Goal: Task Accomplishment & Management: Manage account settings

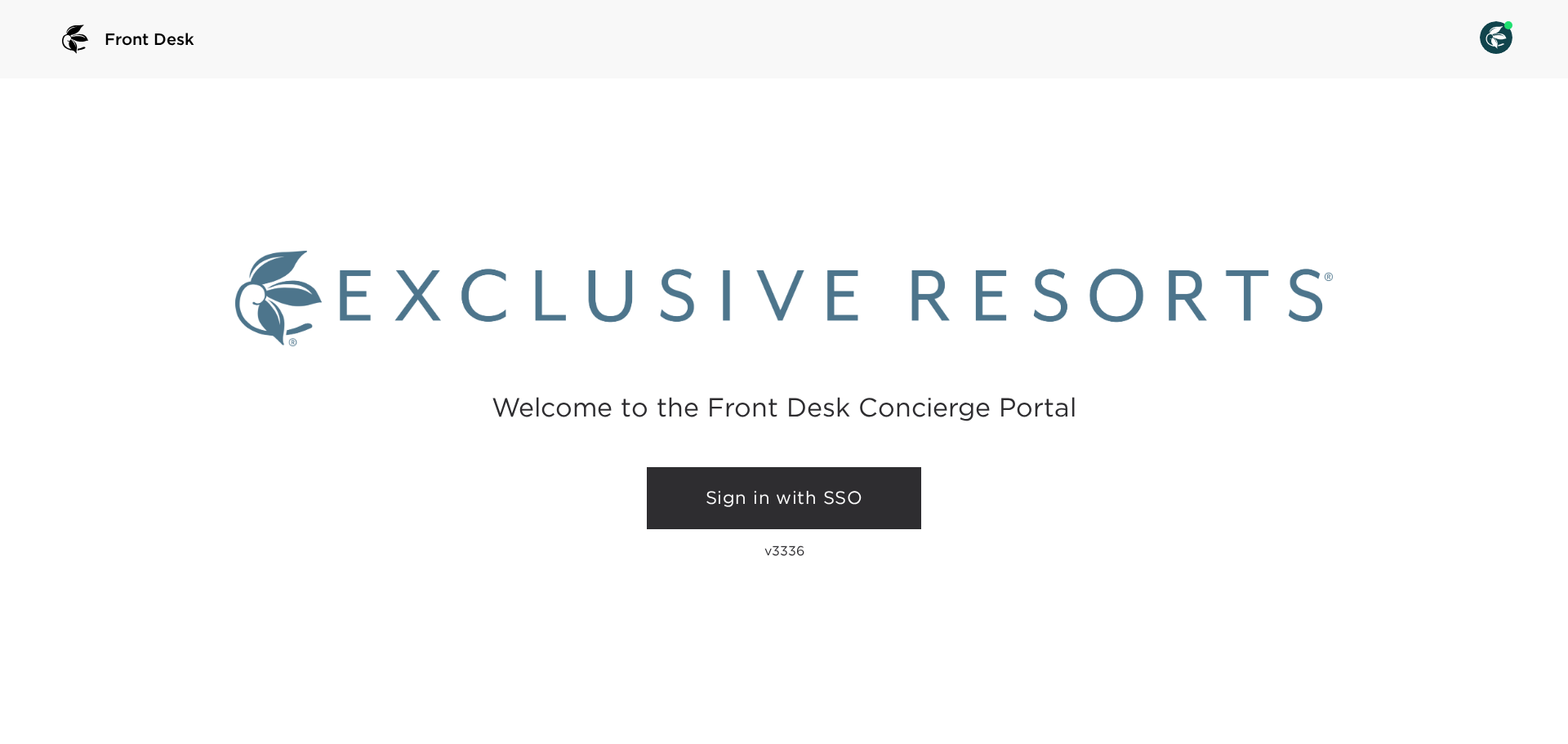
click at [777, 493] on link "Sign in with SSO" at bounding box center [784, 498] width 274 height 63
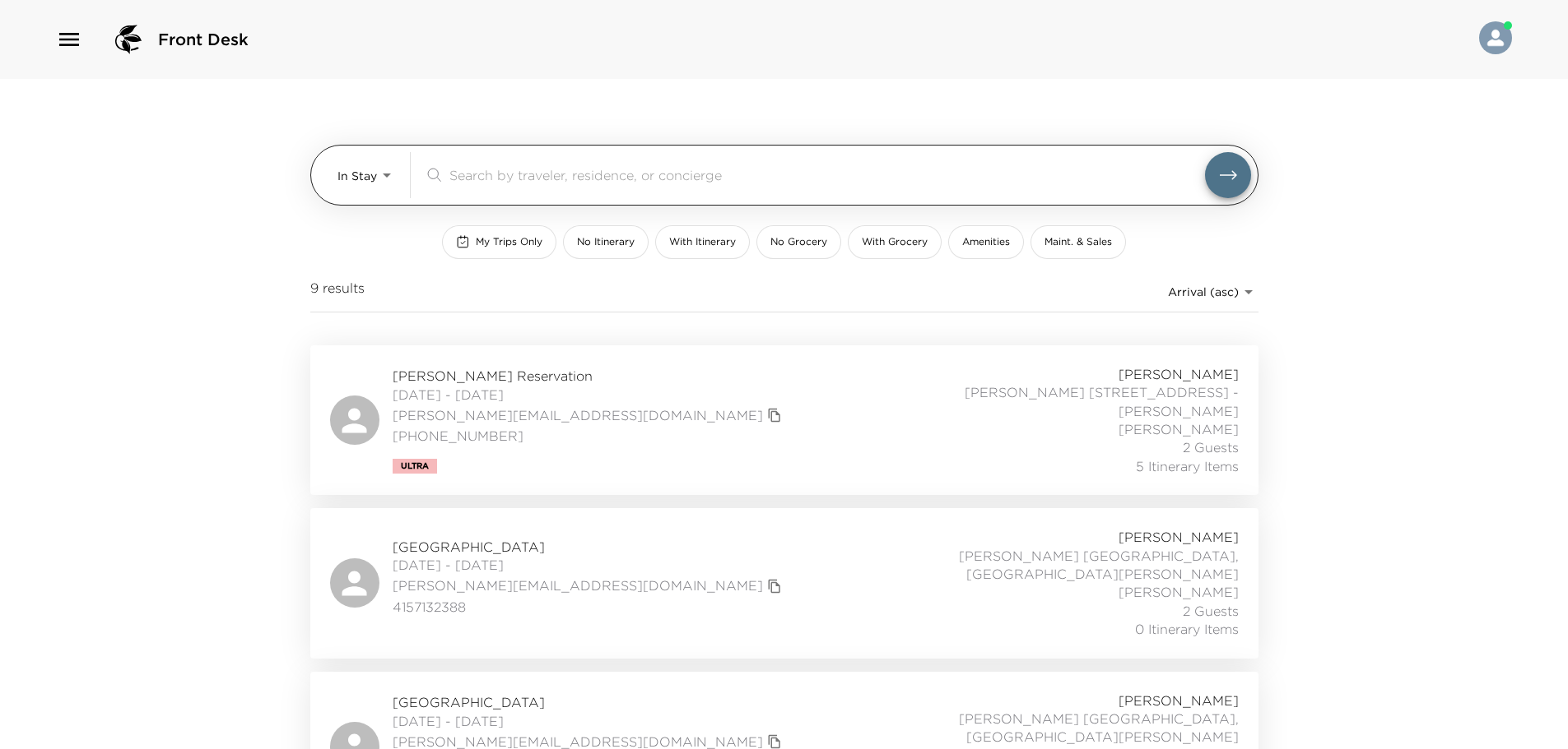
click at [523, 179] on input "search" at bounding box center [827, 174] width 756 height 19
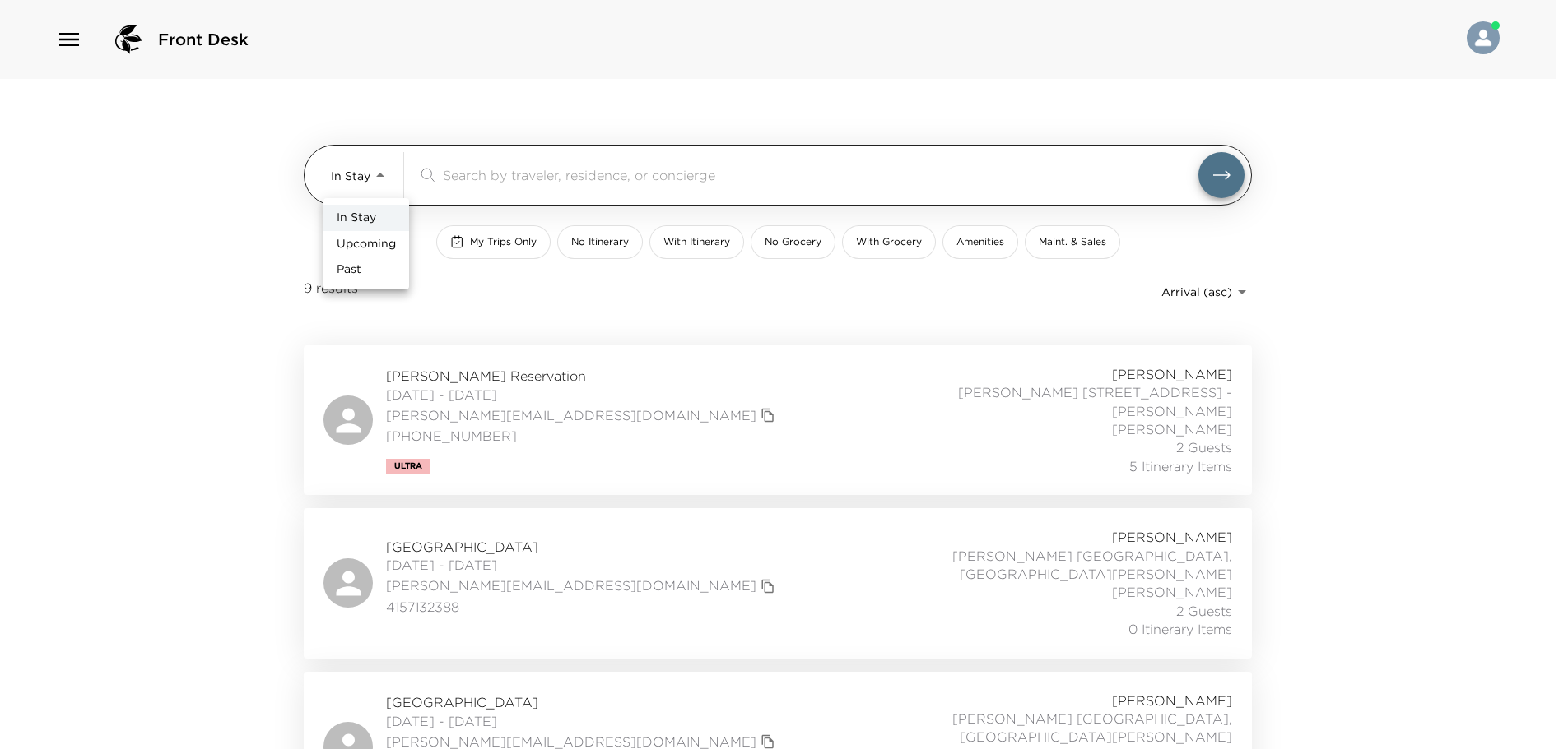
click at [390, 178] on body "Front Desk In Stay In-Stay ​ My Trips Only No Itinerary With Itinerary No Groce…" at bounding box center [784, 374] width 1568 height 749
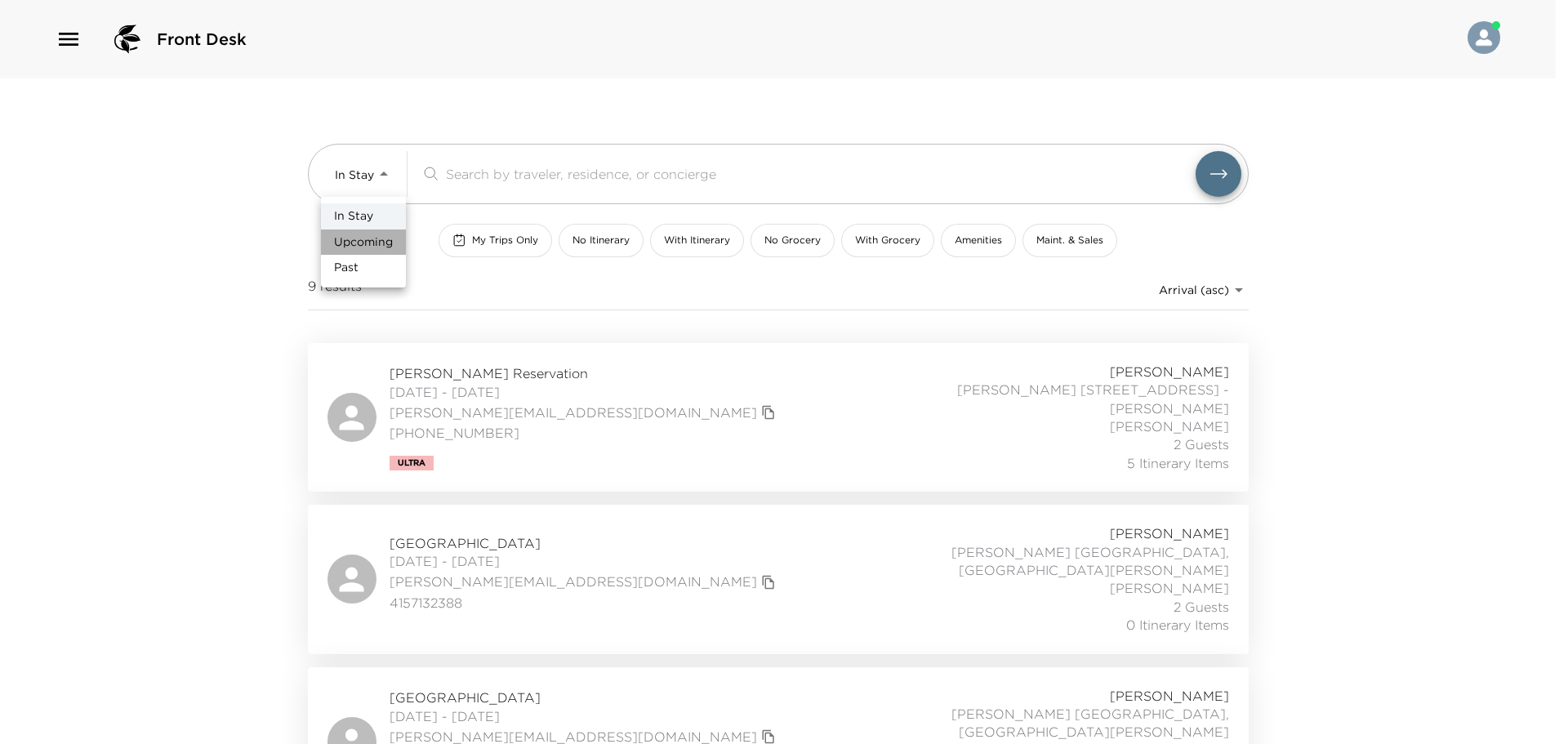
click at [380, 235] on span "Upcoming" at bounding box center [363, 243] width 59 height 16
type input "Upcoming"
click at [456, 189] on div "In Stay Upcoming Past" at bounding box center [778, 372] width 1556 height 744
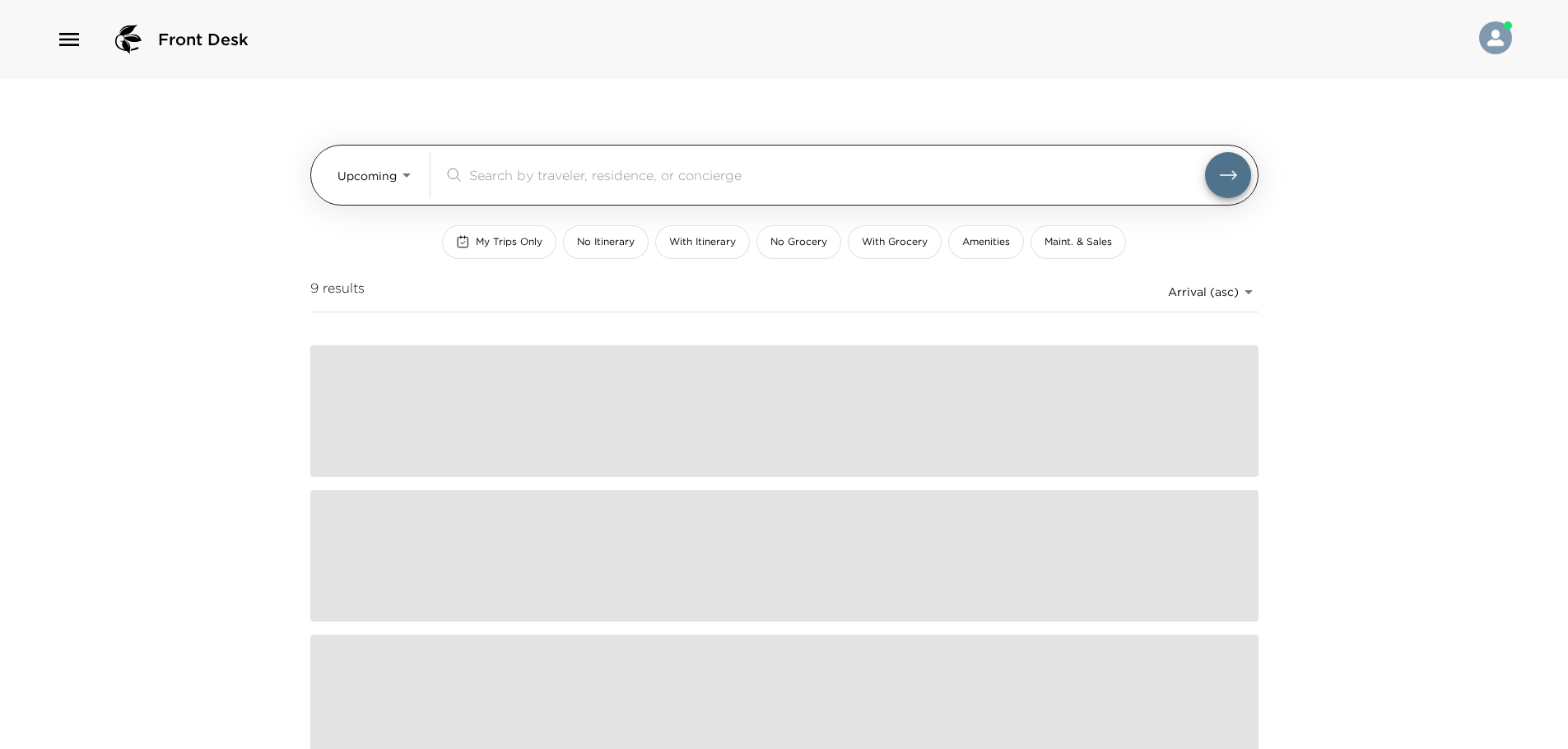
click at [502, 179] on input "search" at bounding box center [837, 174] width 736 height 19
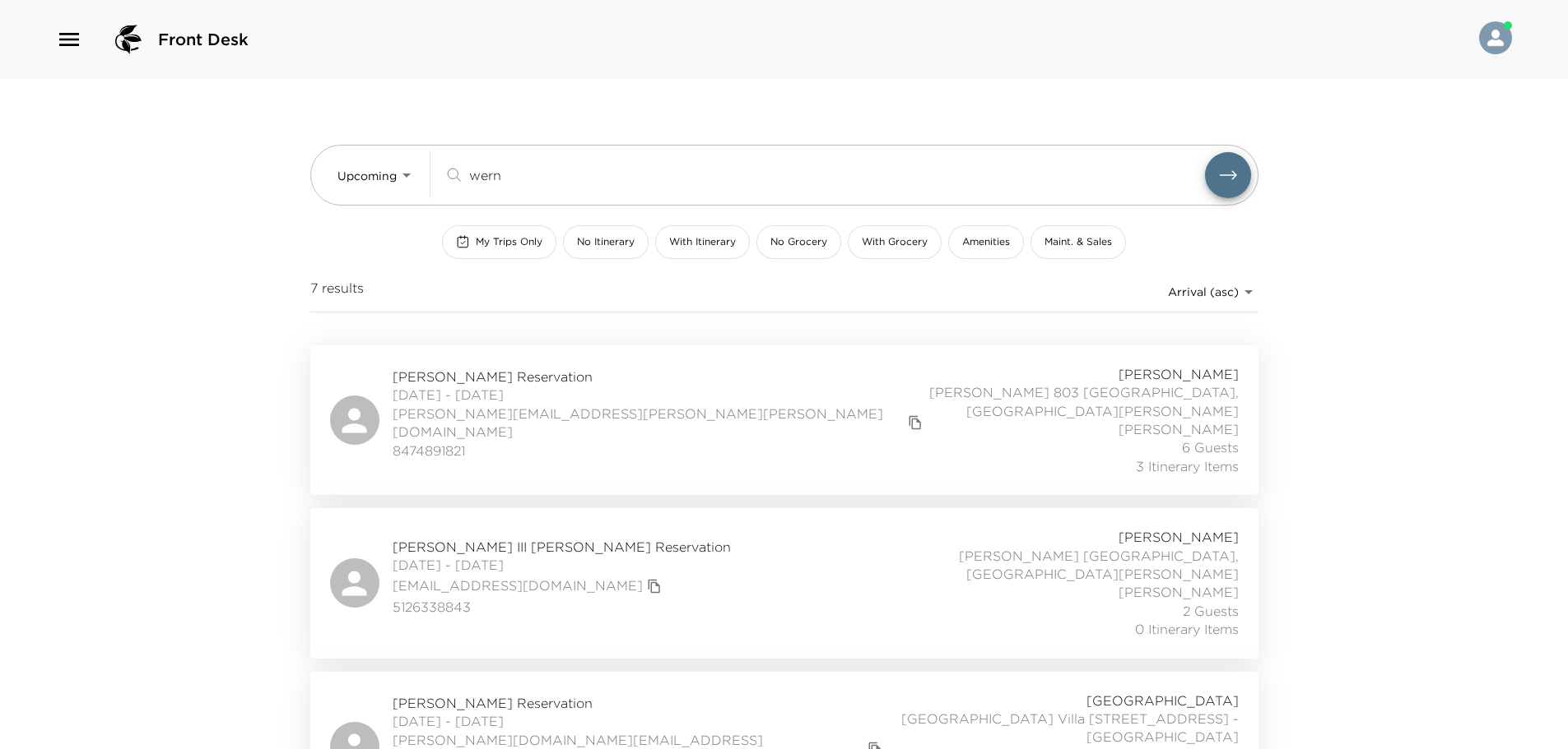
type input "wern"
click at [763, 460] on div "[PERSON_NAME] Reservation [DATE] - [DATE] [PERSON_NAME][EMAIL_ADDRESS][PERSON_N…" at bounding box center [784, 420] width 948 height 149
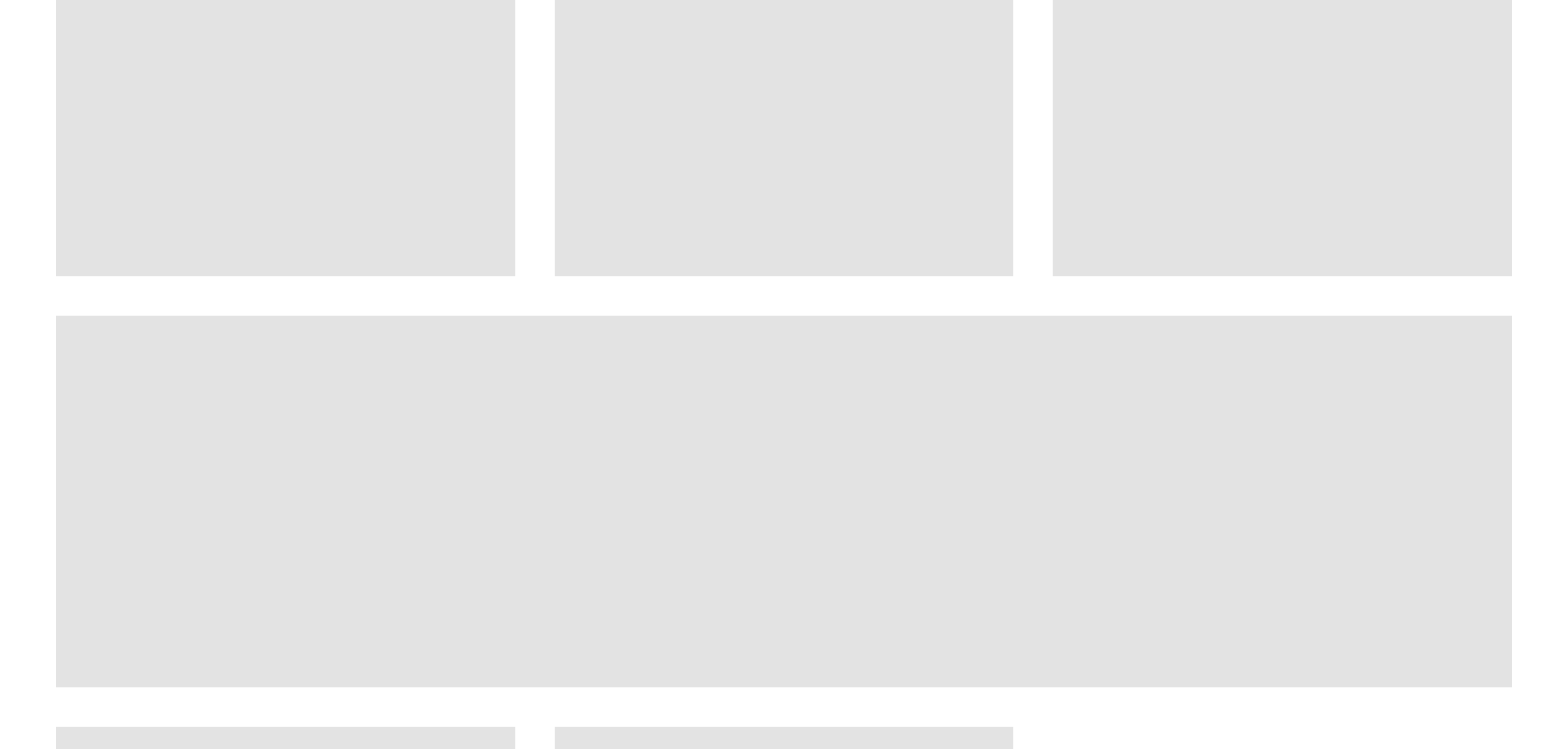
scroll to position [1316, 0]
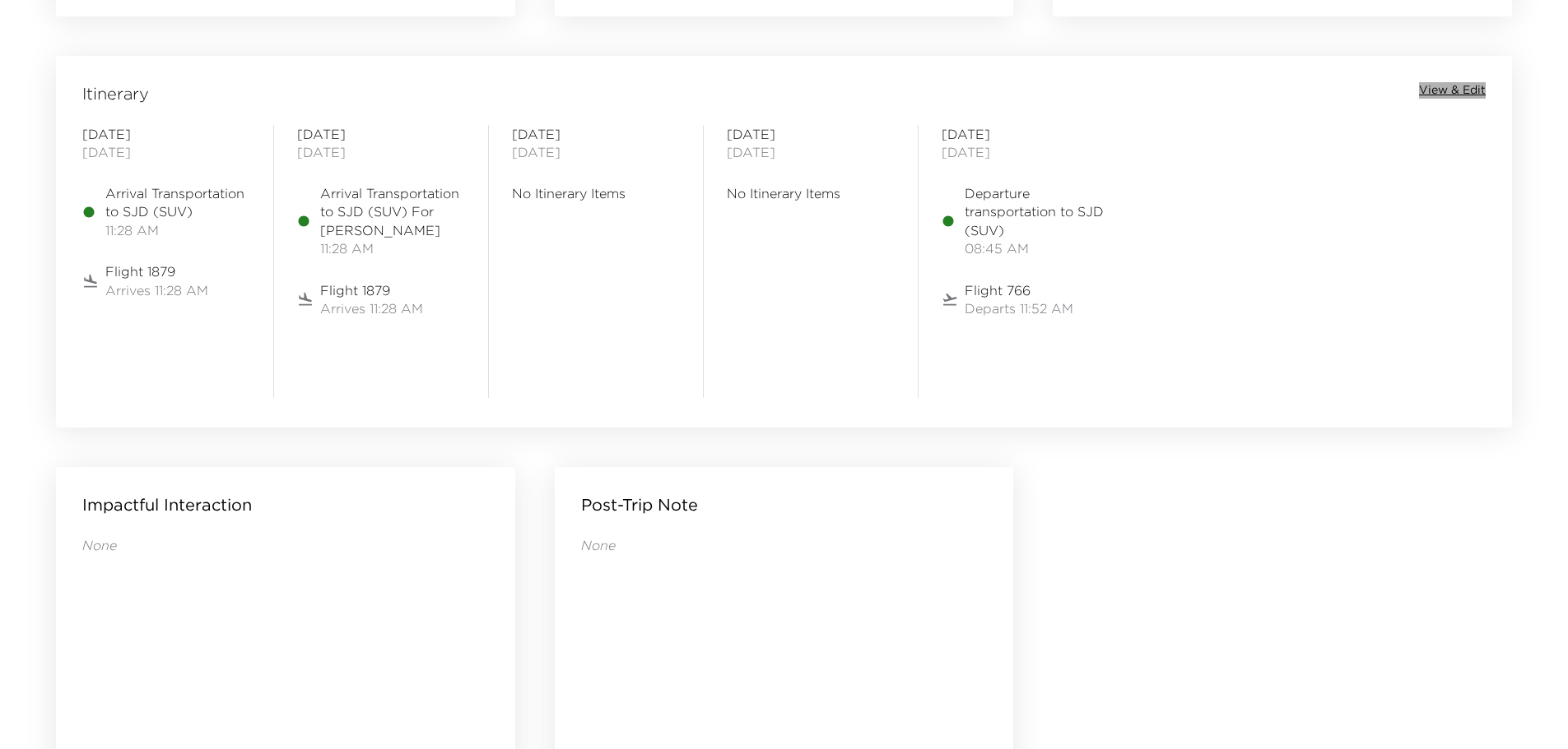
click at [1454, 94] on span "View & Edit" at bounding box center [1452, 90] width 67 height 16
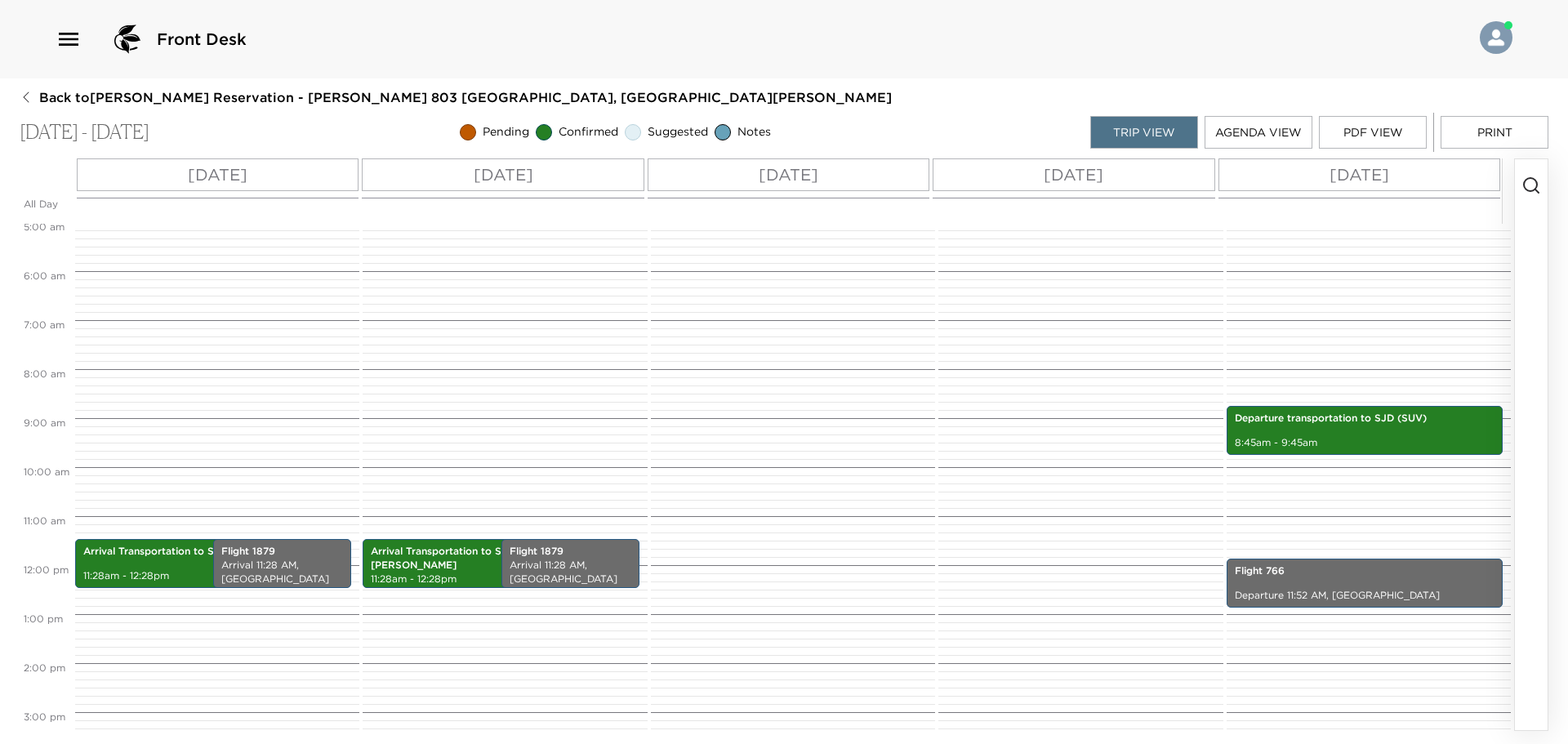
scroll to position [235, 0]
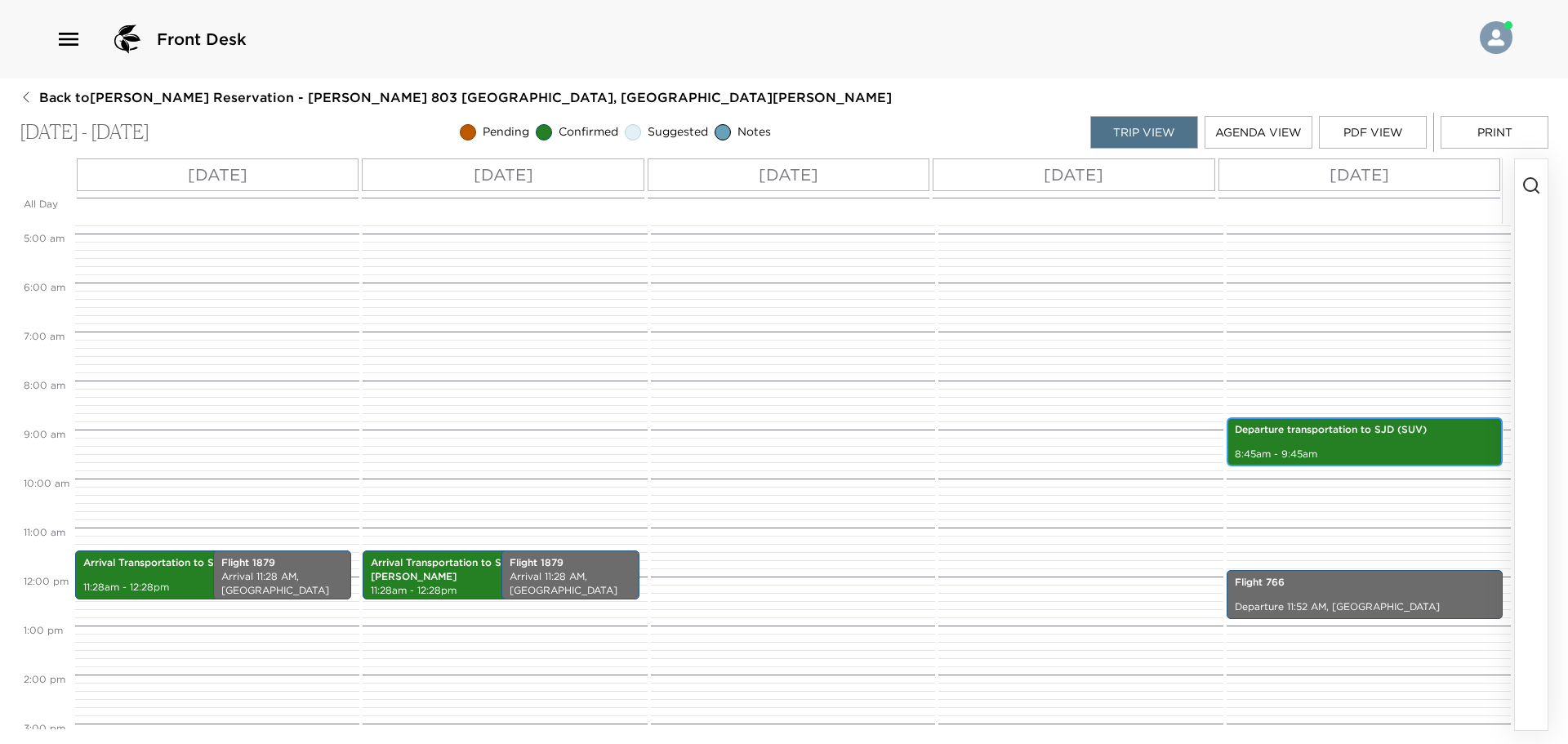
click at [1343, 440] on div "Departure transportation to SJD (SUV) 8:45am - 9:45am" at bounding box center [1365, 441] width 266 height 44
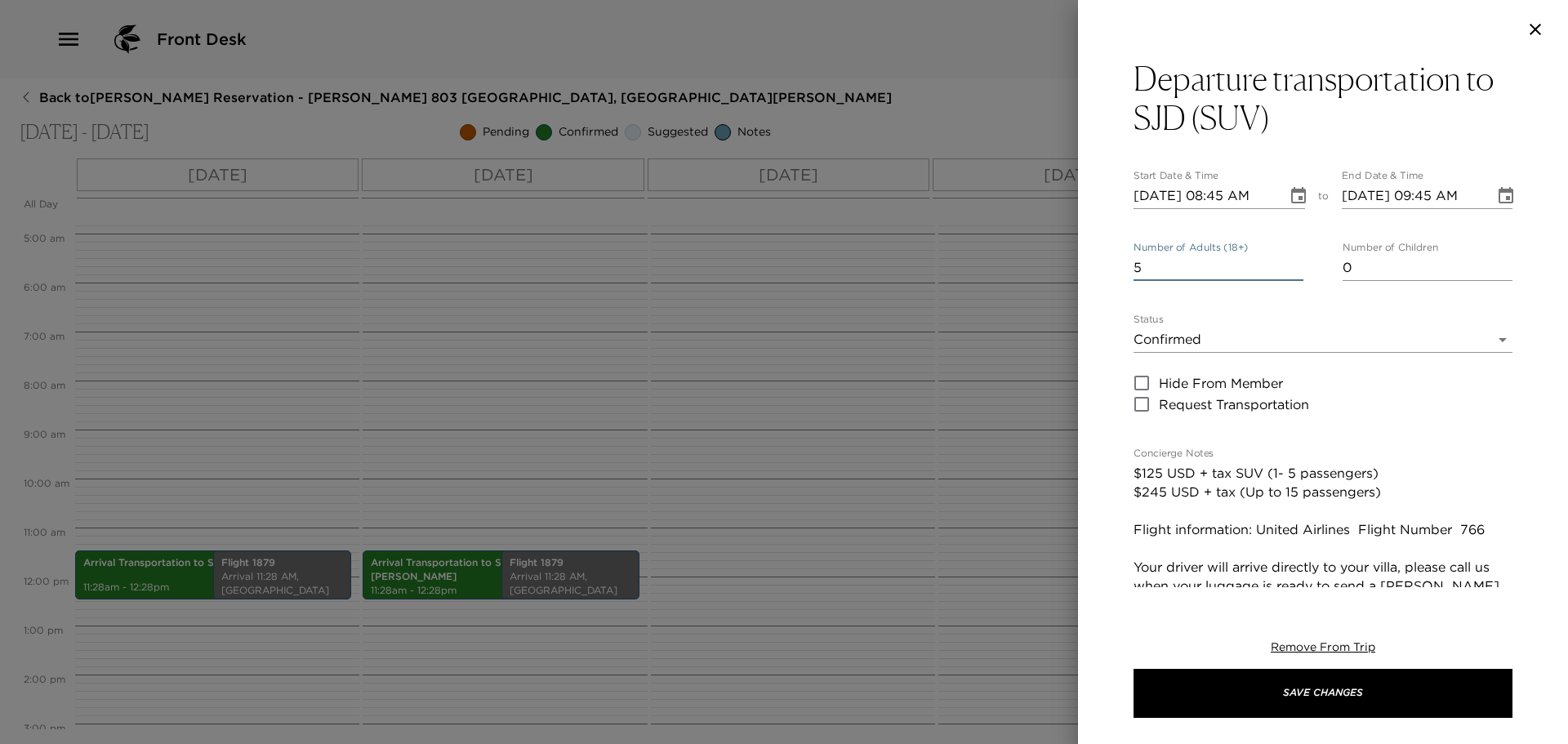
drag, startPoint x: 1173, startPoint y: 277, endPoint x: 1032, endPoint y: 273, distance: 141.1
click at [1032, 273] on div "Departure transportation to SJD (SUV) Start Date & Time 10/19/2025 08:45 AM to …" at bounding box center [784, 372] width 1568 height 744
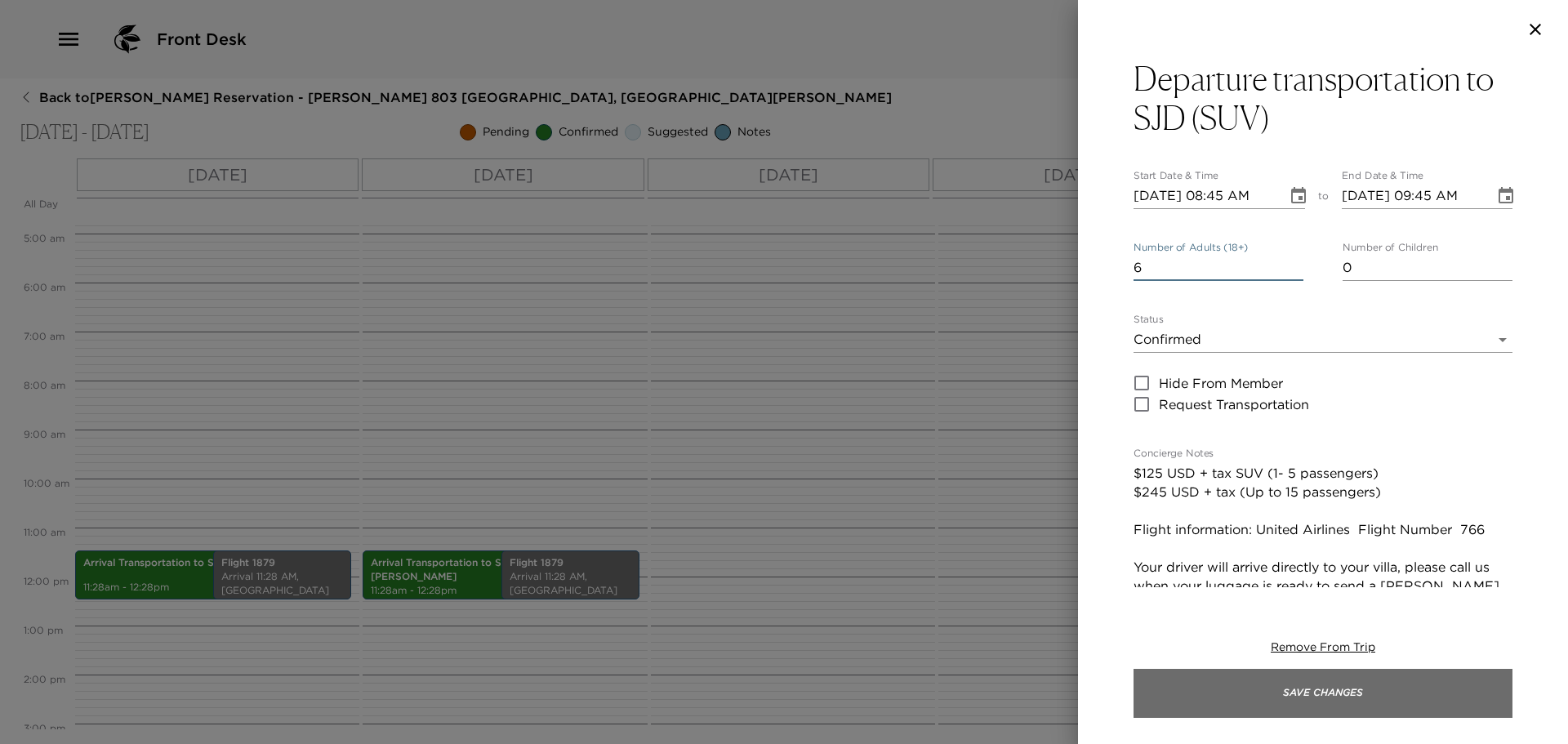
type input "6"
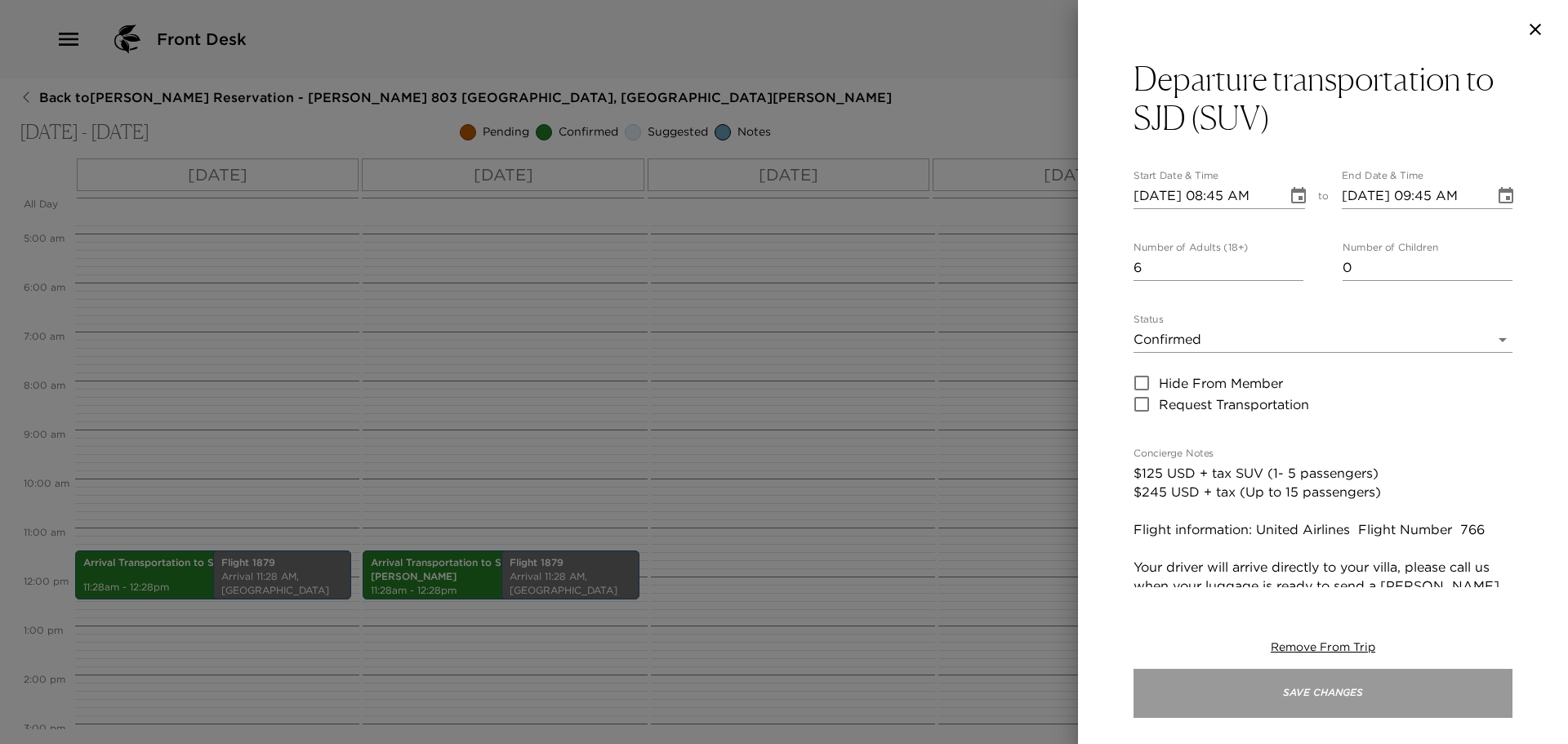
click at [1338, 686] on button "Save Changes" at bounding box center [1323, 693] width 379 height 49
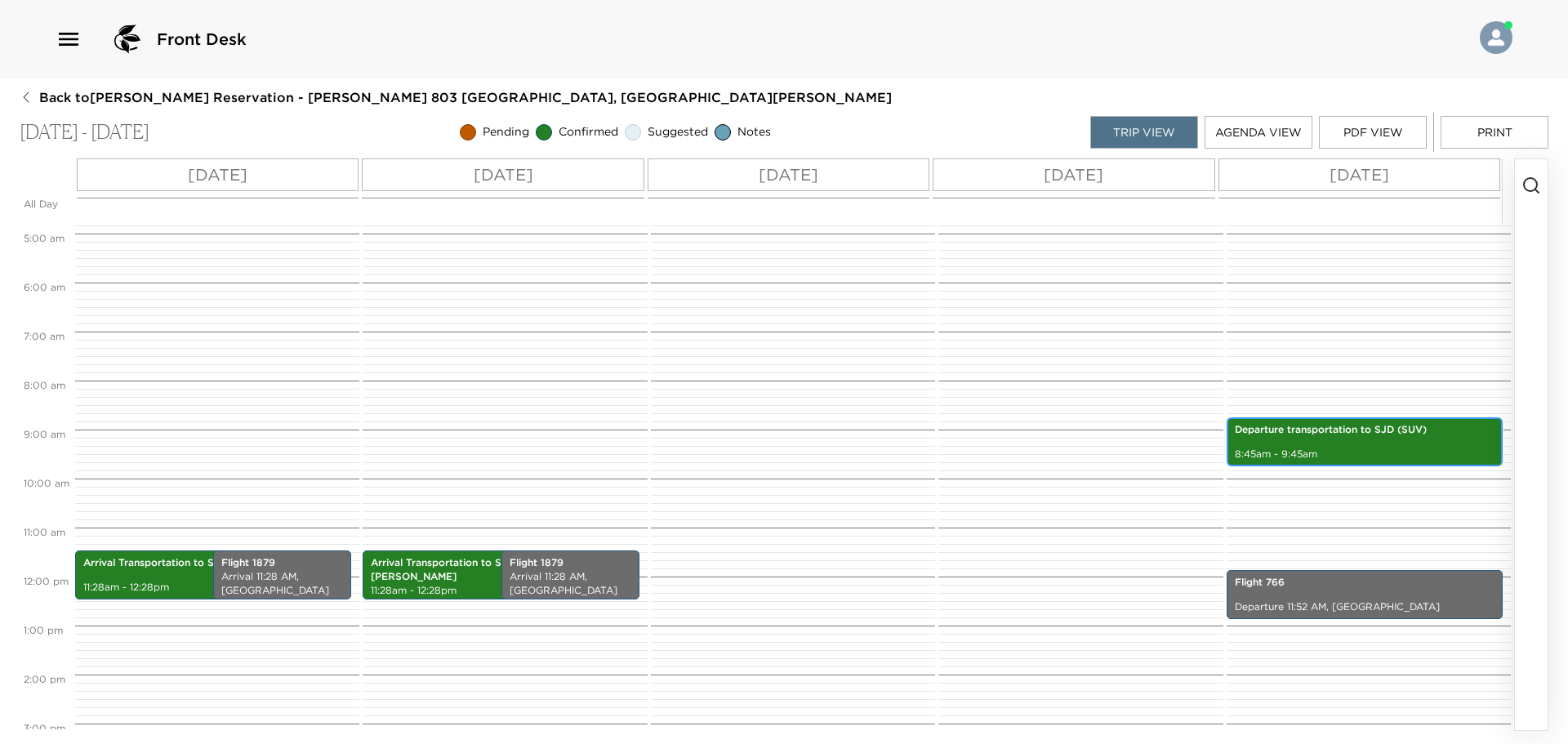
click at [1448, 446] on div "Departure transportation to SJD (SUV) 8:45am - 9:45am" at bounding box center [1365, 441] width 266 height 44
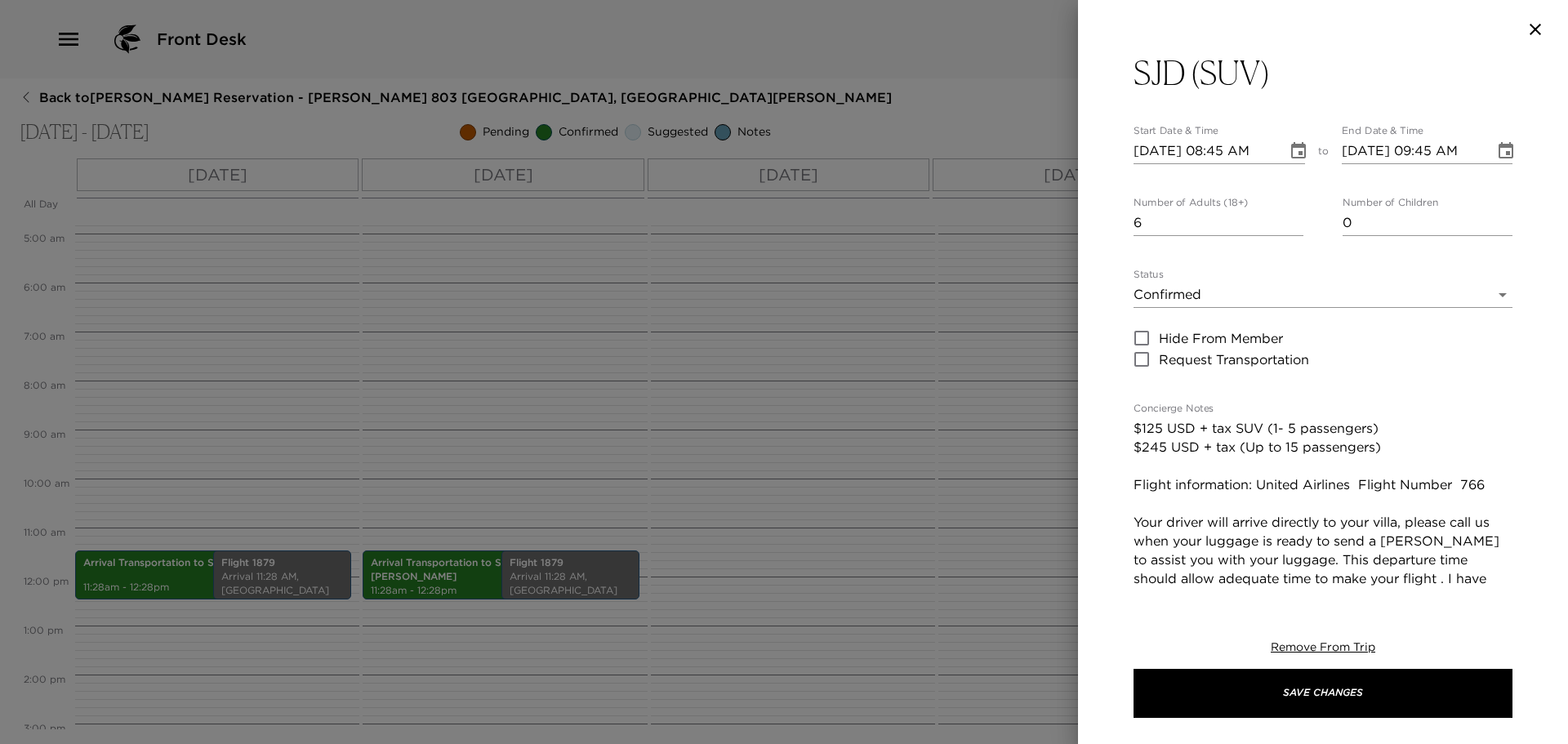
scroll to position [81, 0]
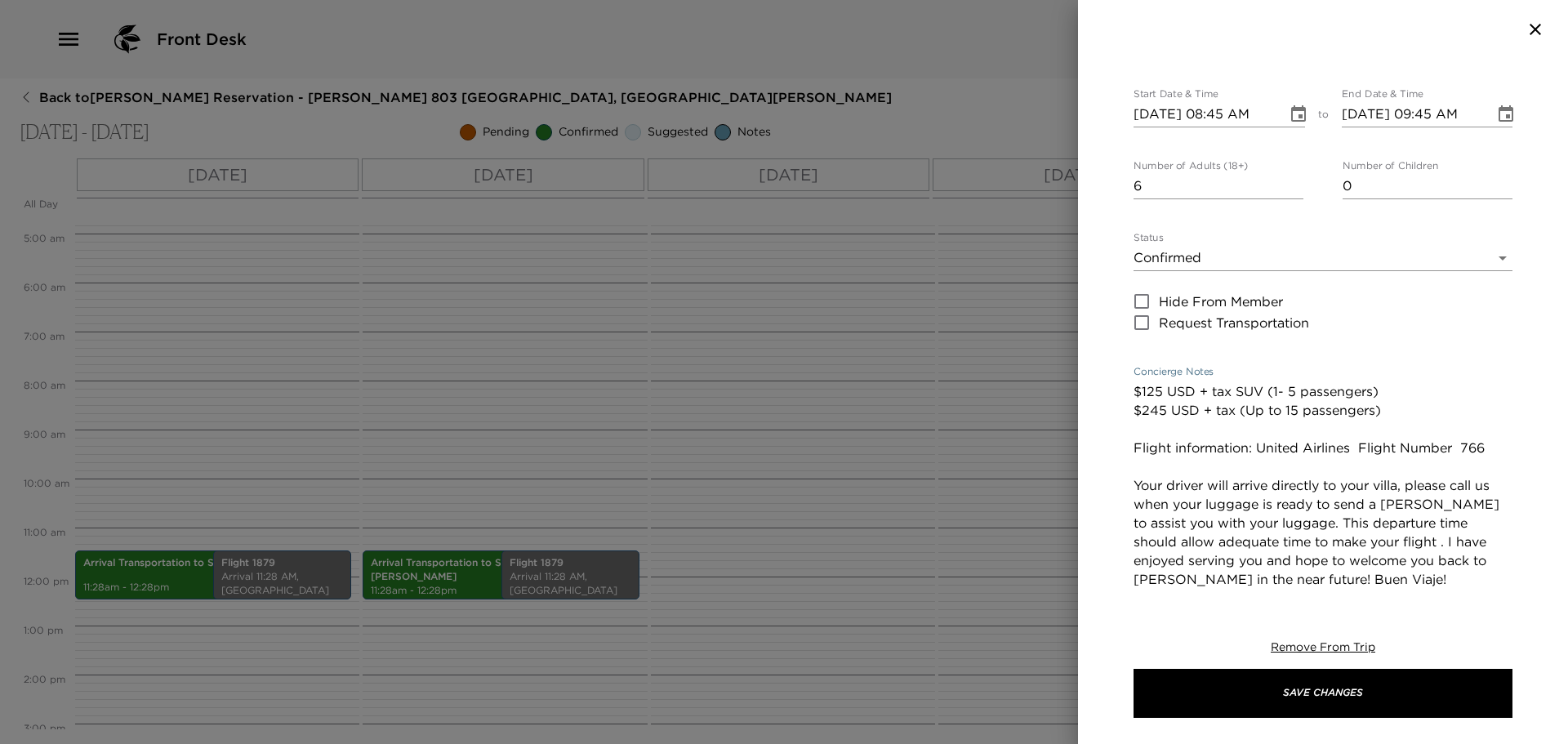
drag, startPoint x: 1259, startPoint y: 448, endPoint x: 1485, endPoint y: 448, distance: 226.0
click at [1485, 448] on textarea "$125 USD + tax SUV (1- 5 passengers) $245 USD + tax (Up to 15 passengers) Fligh…" at bounding box center [1323, 485] width 379 height 206
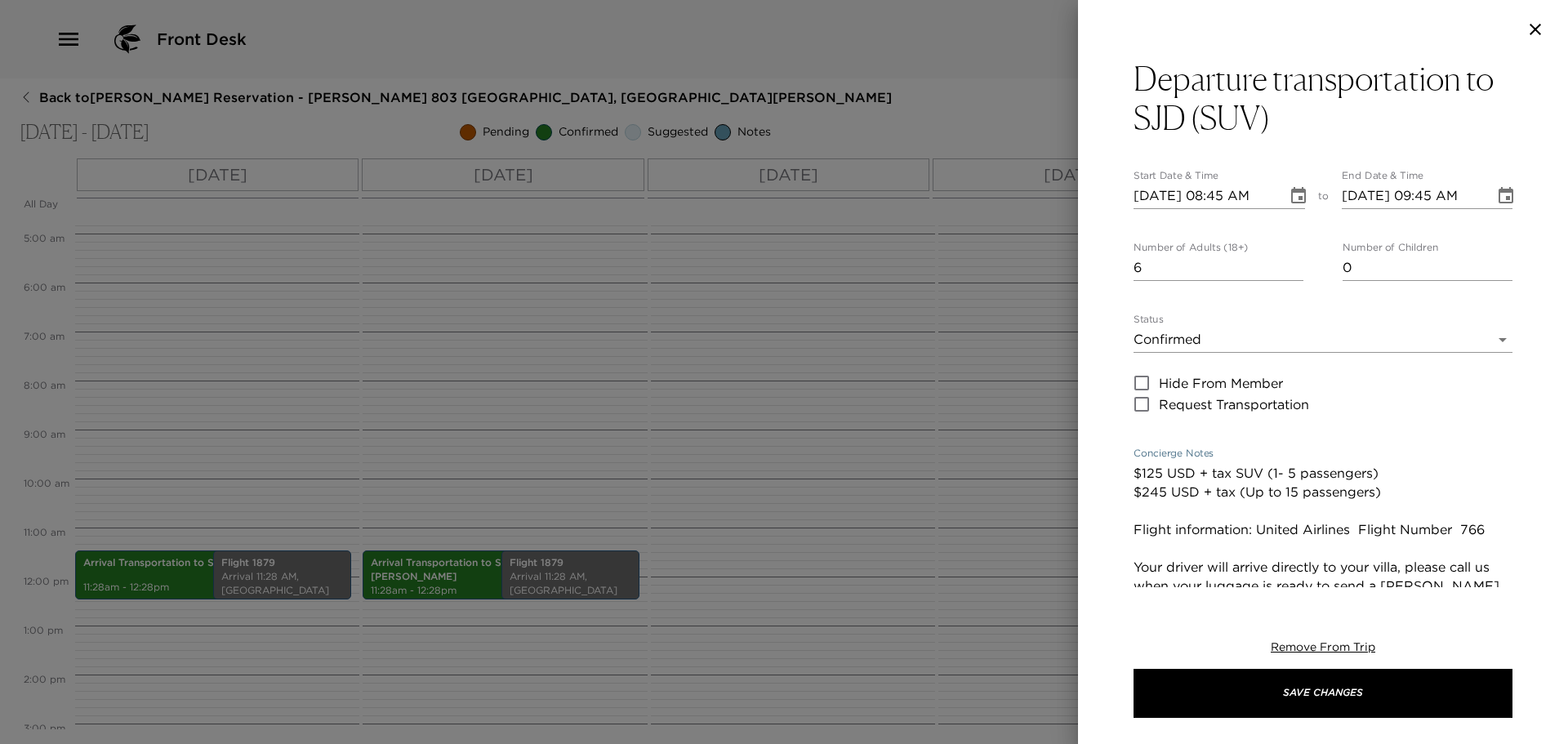
click at [1163, 476] on textarea "$125 USD + tax SUV (1- 5 passengers) $245 USD + tax (Up to 15 passengers) Fligh…" at bounding box center [1323, 567] width 379 height 206
drag, startPoint x: 1201, startPoint y: 474, endPoint x: 1377, endPoint y: 503, distance: 178.4
click at [1377, 503] on textarea "$130 USD + tax SUV (1- 5 passengers) $245 USD + tax (Up to 15 passengers) Fligh…" at bounding box center [1323, 567] width 379 height 206
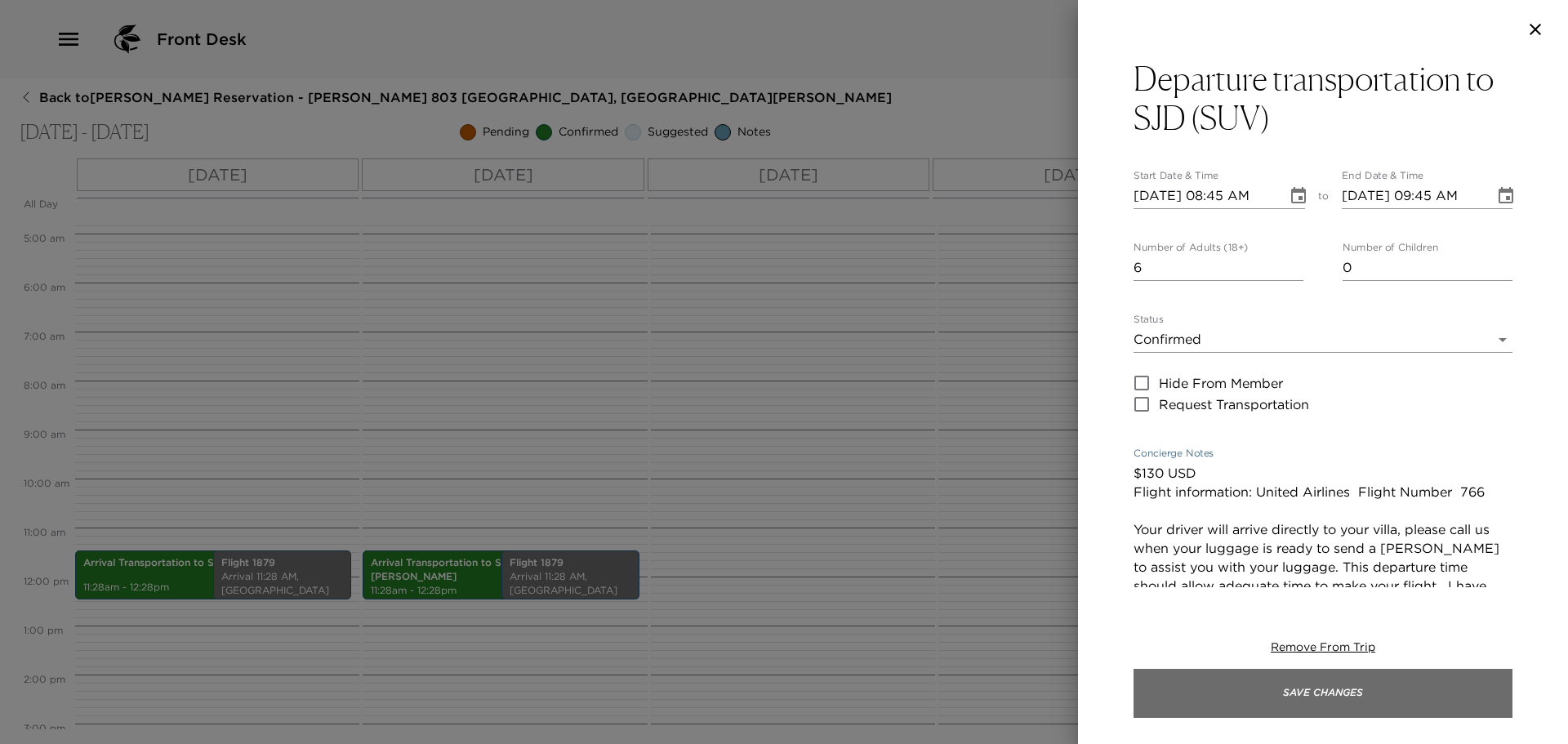
type textarea "$130 USD Flight information: United Airlines Flight Number 766 Your driver will…"
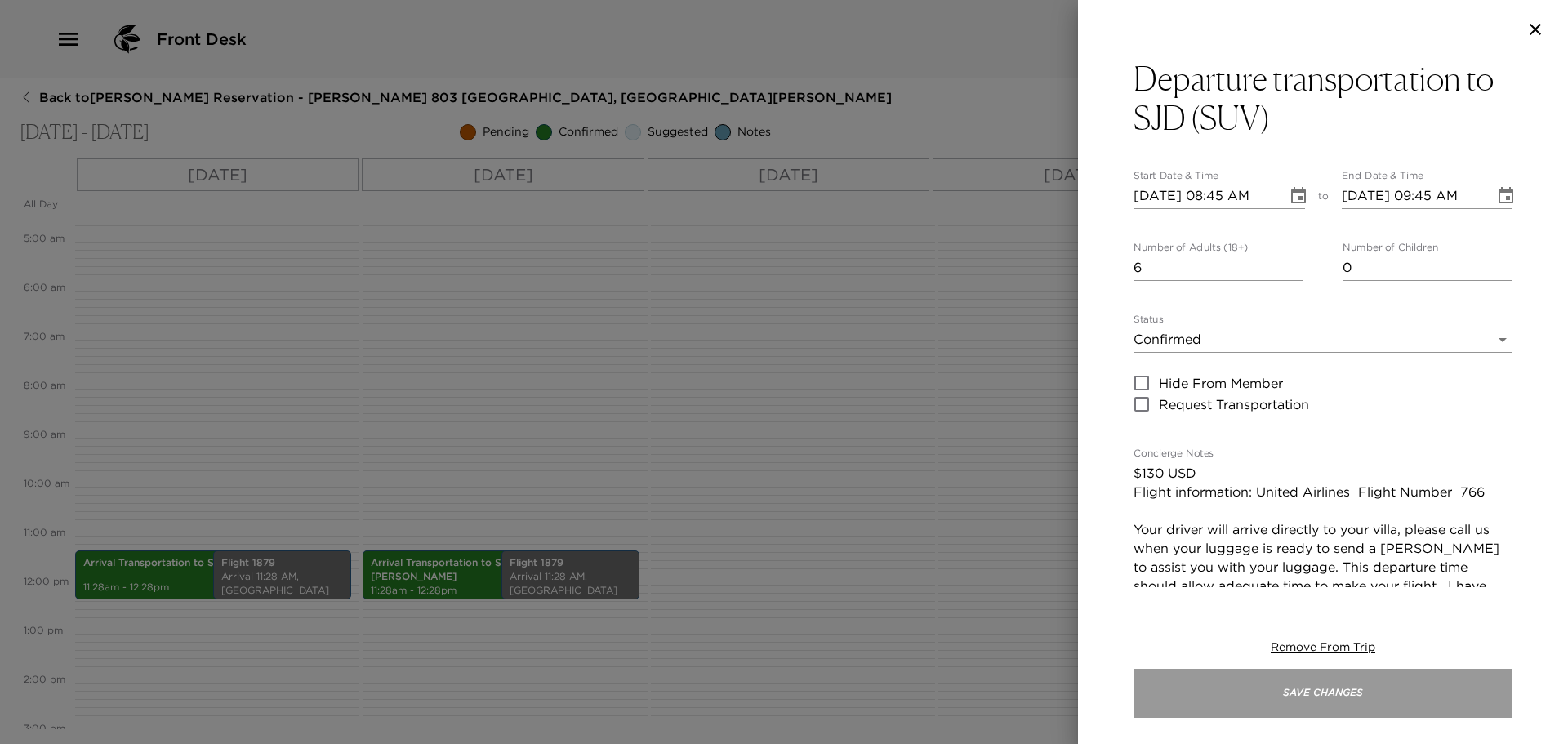
click at [1414, 699] on button "Save Changes" at bounding box center [1323, 693] width 379 height 49
